Goal: Task Accomplishment & Management: Use online tool/utility

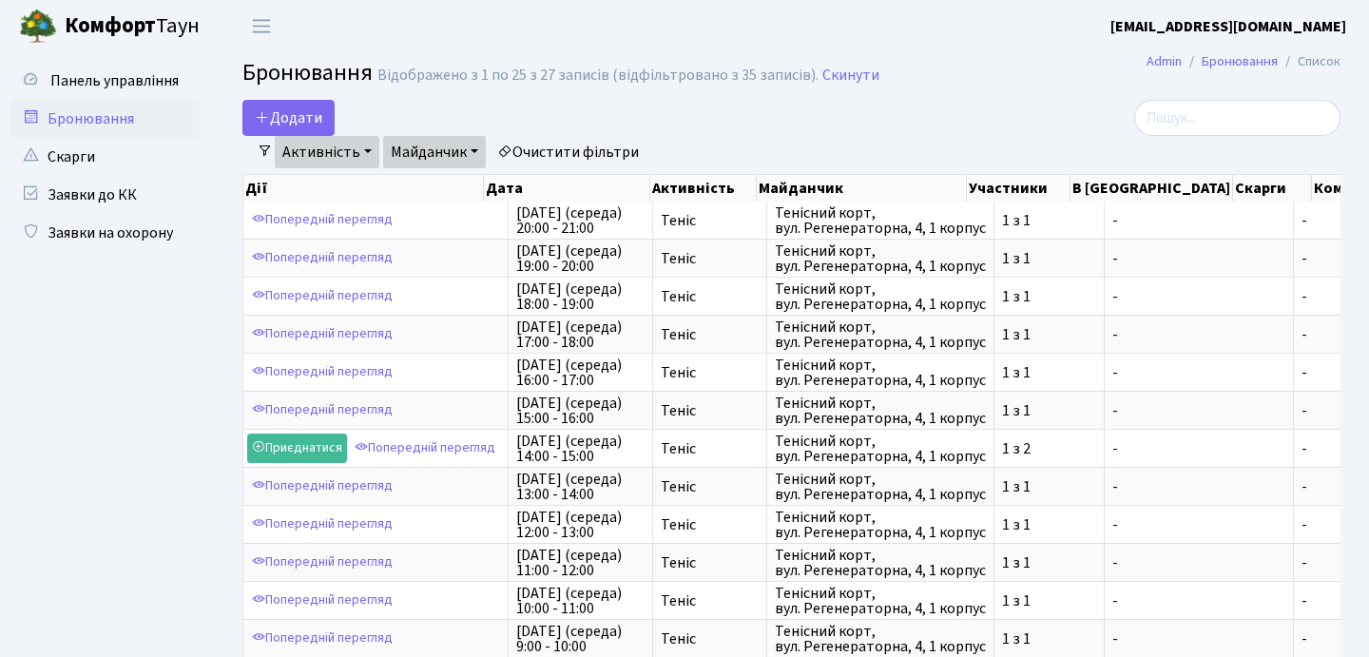
select select "25"
click at [89, 122] on link "Бронювання" at bounding box center [105, 119] width 190 height 38
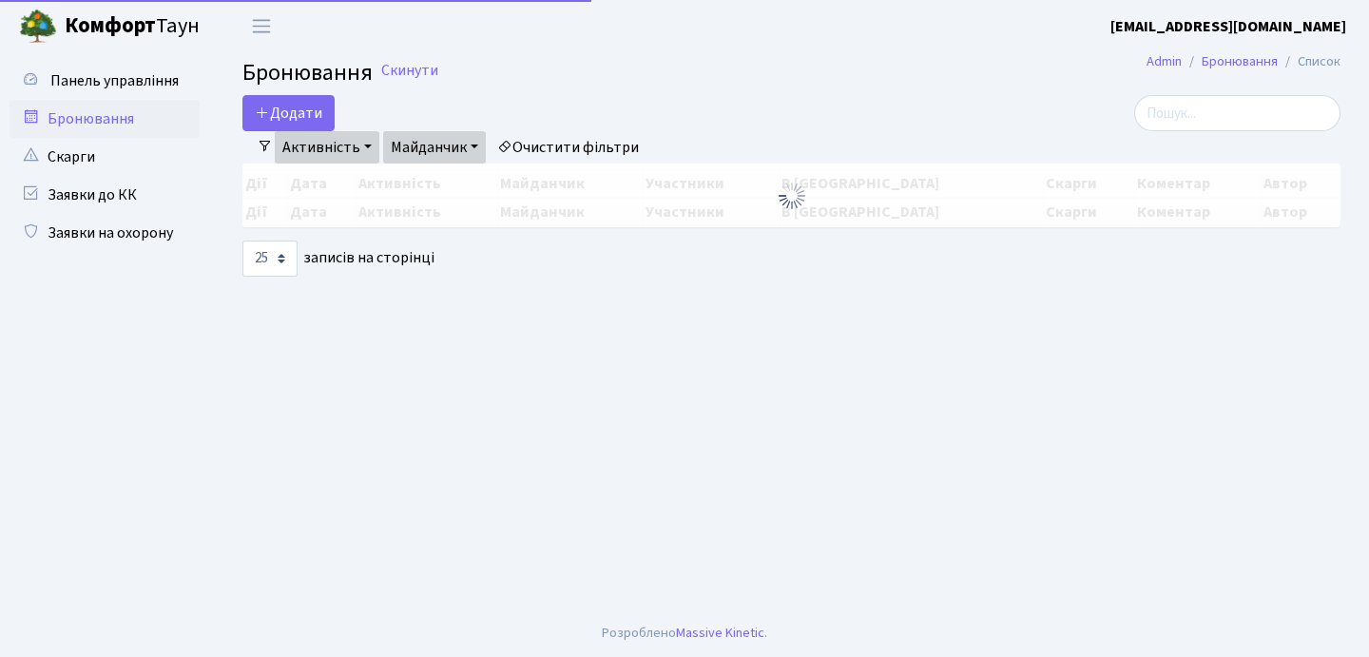
select select "25"
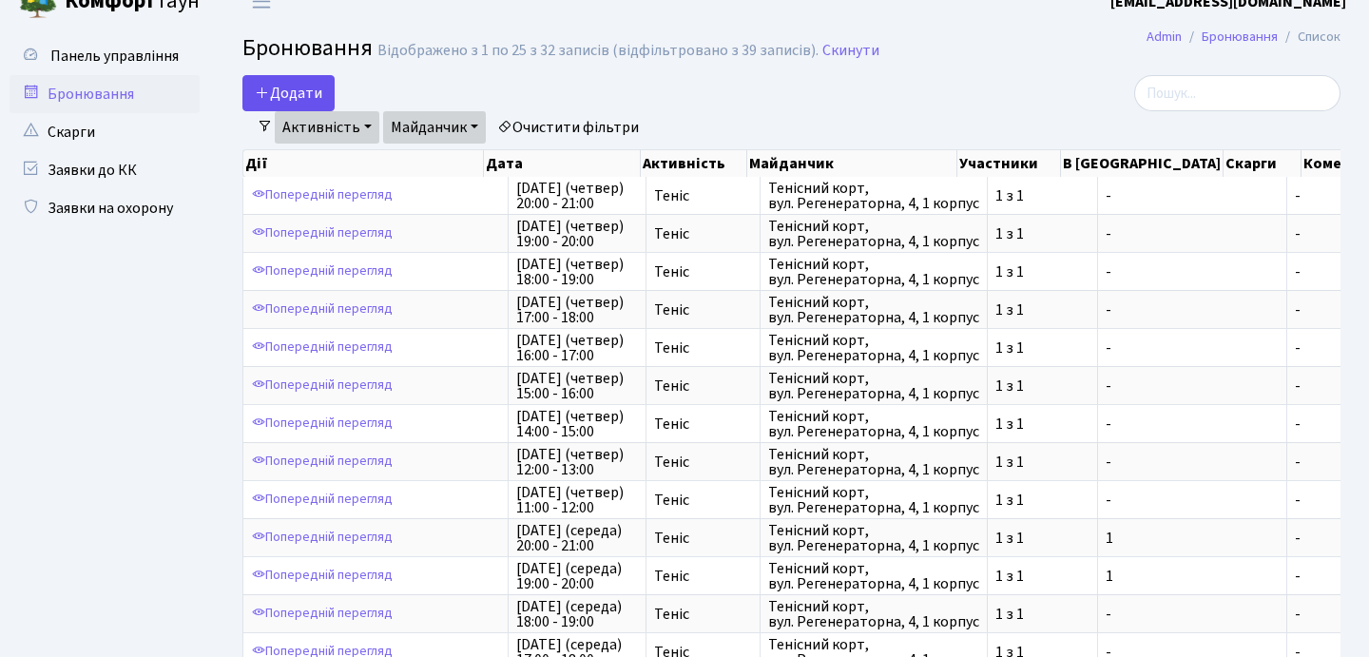
click at [295, 92] on button "Додати" at bounding box center [288, 93] width 92 height 36
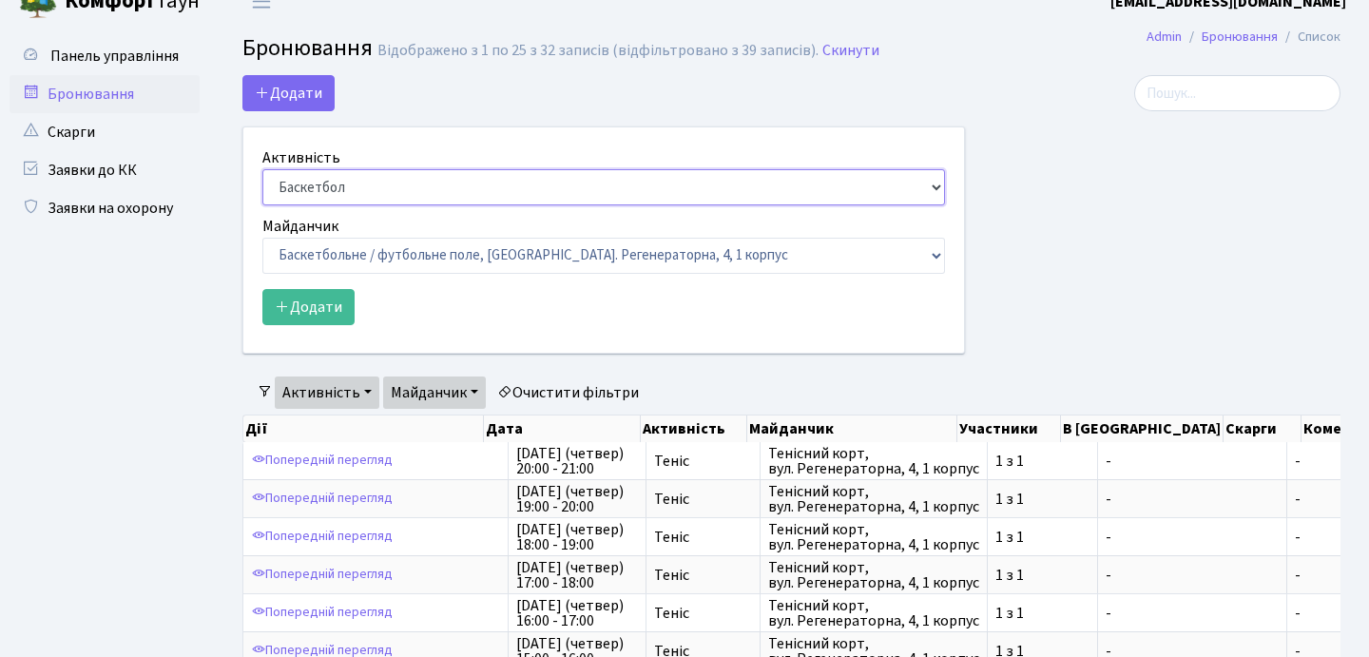
select select "1"
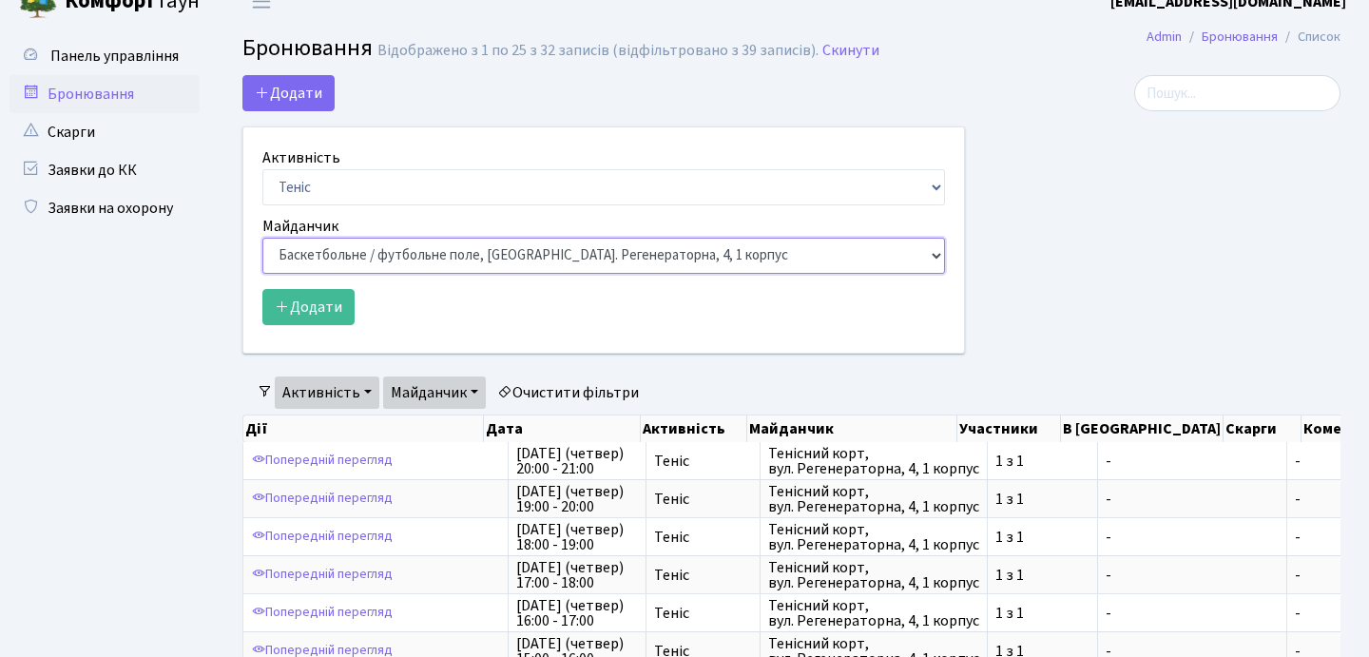
select select "1"
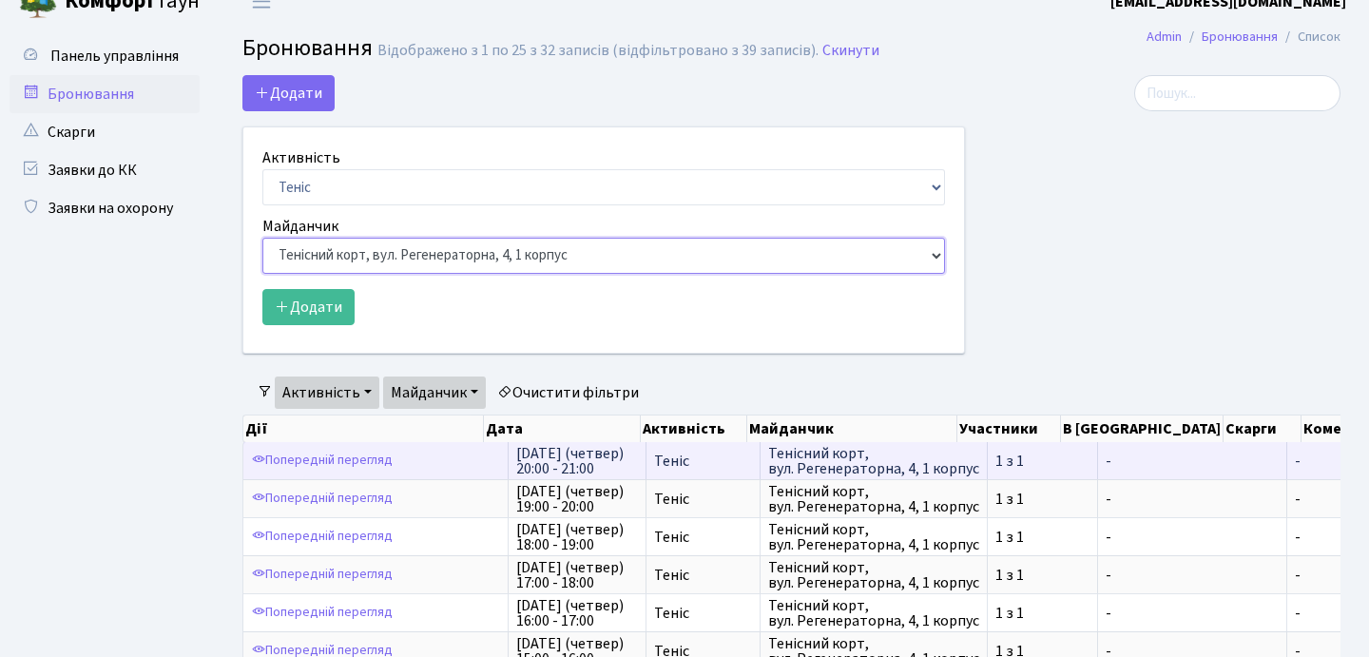
scroll to position [67, 0]
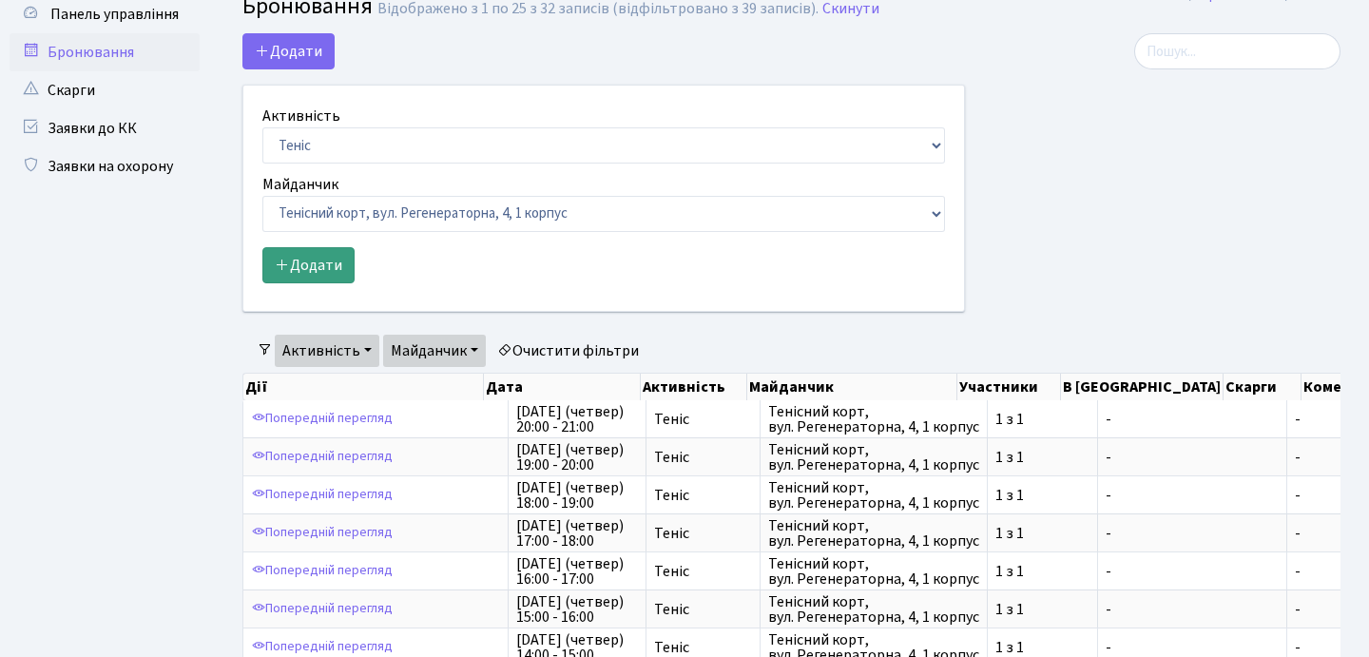
click at [315, 261] on button "Додати" at bounding box center [308, 265] width 92 height 36
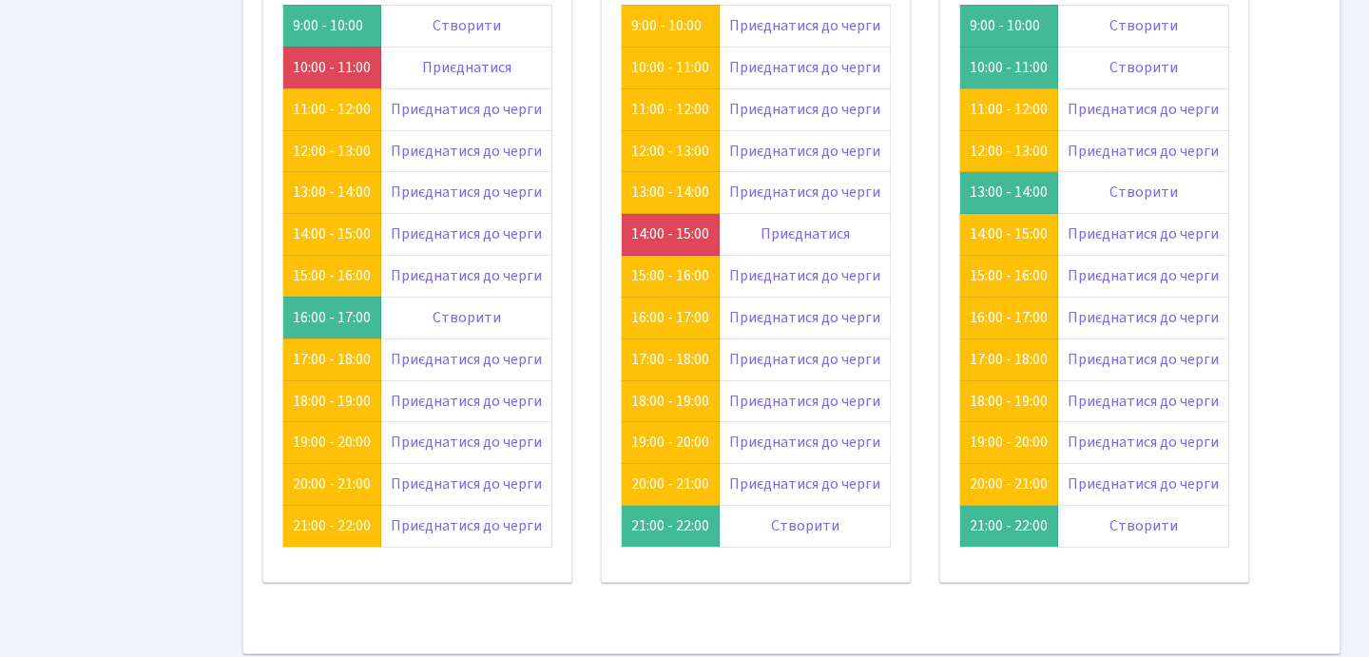
scroll to position [142, 0]
